Goal: Find contact information: Find contact information

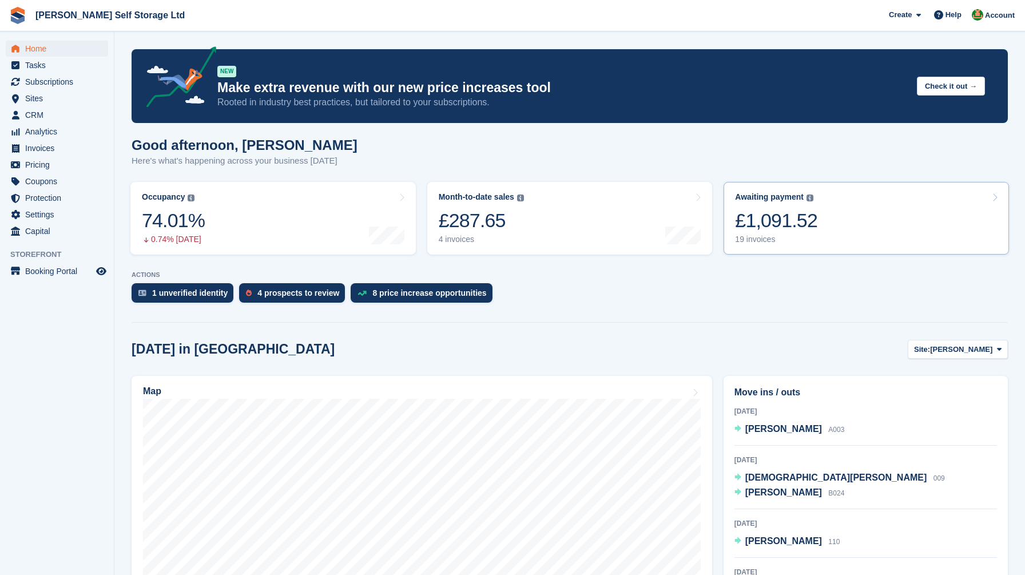
click at [759, 230] on div "£1,091.52" at bounding box center [776, 220] width 82 height 23
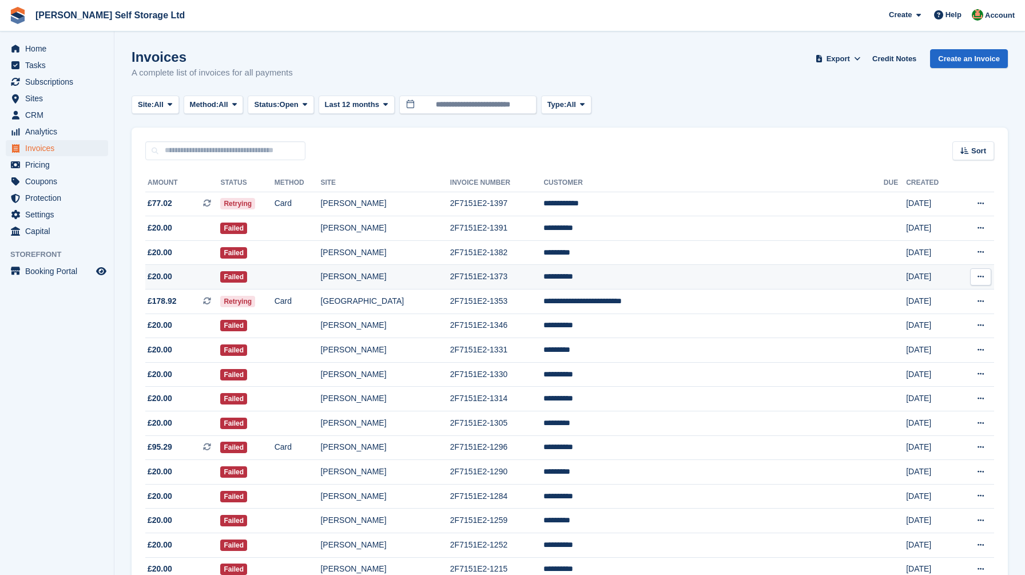
click at [398, 279] on td "[PERSON_NAME]" at bounding box center [384, 277] width 129 height 25
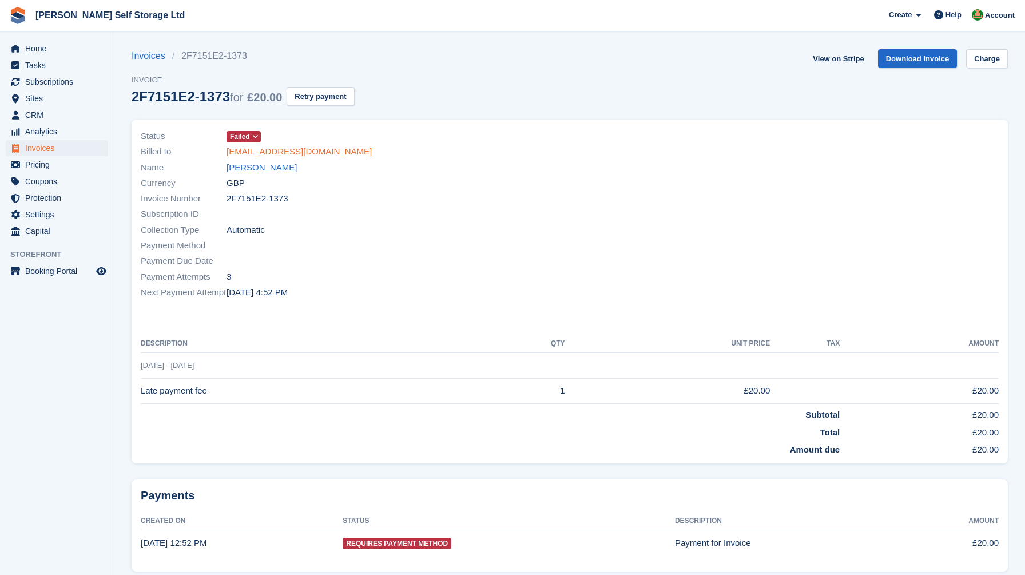
click at [271, 152] on link "[EMAIL_ADDRESS][DOMAIN_NAME]" at bounding box center [299, 151] width 145 height 13
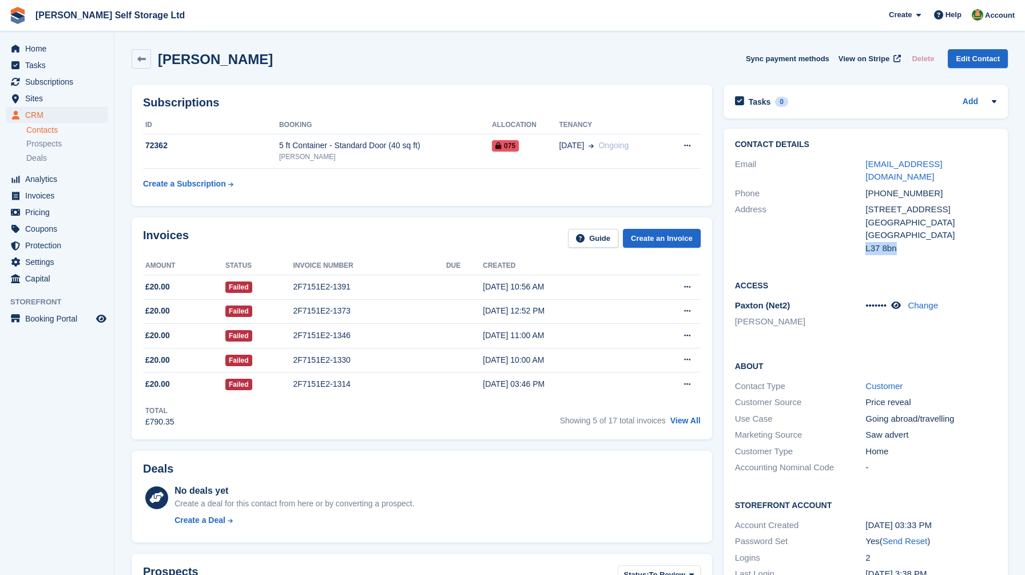
drag, startPoint x: 866, startPoint y: 234, endPoint x: 902, endPoint y: 235, distance: 35.5
click at [902, 242] on div "L37 8bn" at bounding box center [931, 248] width 131 height 13
copy div "L37 8bn"
